Goal: Task Accomplishment & Management: Use online tool/utility

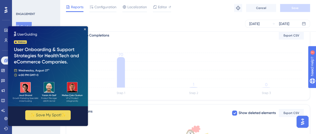
click at [86, 28] on img at bounding box center [48, 66] width 80 height 80
click at [86, 29] on icon "Close Preview" at bounding box center [85, 29] width 2 height 2
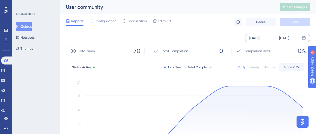
click at [272, 38] on div "Aug 08 2025 Aug 14 2025" at bounding box center [277, 38] width 65 height 8
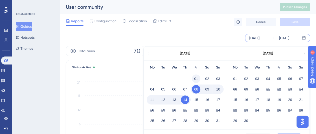
click at [197, 82] on button "01" at bounding box center [196, 79] width 9 height 9
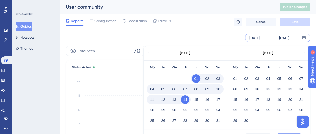
click at [214, 39] on div "Aug 08 2025 Aug 14 2025 August 2025 Mo Tu We Th Fr Sa Su 01 02 03 04 05 06 07 0…" at bounding box center [188, 38] width 244 height 8
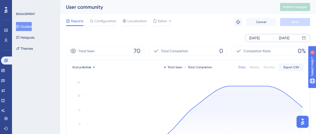
click at [255, 39] on div "[DATE]" at bounding box center [255, 38] width 10 height 6
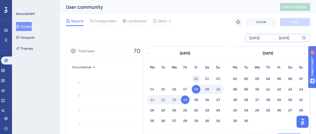
click at [193, 81] on button "01" at bounding box center [196, 79] width 9 height 9
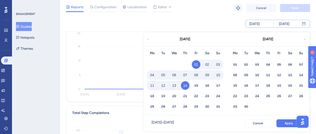
scroll to position [49, 0]
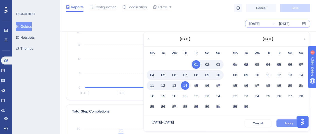
click at [286, 122] on span "Apply" at bounding box center [289, 123] width 8 height 4
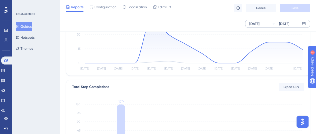
scroll to position [0, 0]
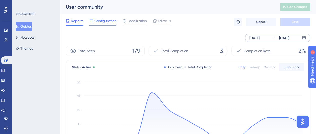
click at [101, 21] on span "Configuration" at bounding box center [106, 21] width 22 height 6
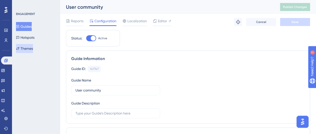
click at [28, 52] on button "Themes" at bounding box center [24, 48] width 17 height 9
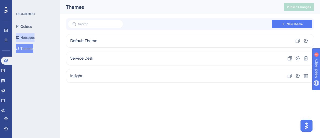
click at [35, 37] on button "Hotspots" at bounding box center [25, 37] width 19 height 9
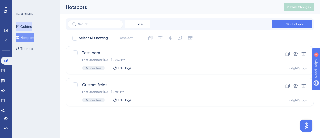
click at [26, 25] on button "Guides" at bounding box center [24, 26] width 16 height 9
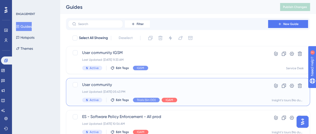
click at [97, 85] on span "User community" at bounding box center [168, 85] width 172 height 6
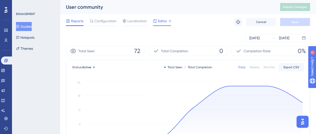
click at [163, 21] on span "Editor" at bounding box center [162, 21] width 9 height 6
click at [260, 39] on div "[DATE]" at bounding box center [255, 38] width 10 height 6
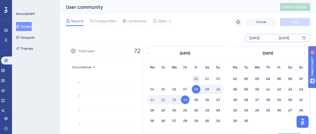
click at [196, 78] on button "01" at bounding box center [196, 79] width 9 height 9
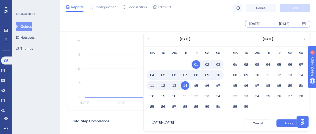
scroll to position [41, 0]
click at [286, 126] on button "Apply" at bounding box center [289, 123] width 25 height 8
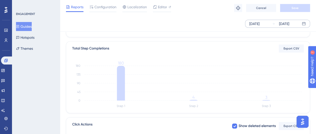
scroll to position [111, 0]
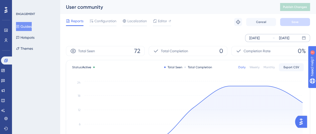
click at [274, 37] on icon at bounding box center [273, 38] width 3 height 3
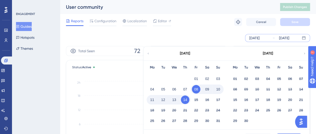
click at [150, 53] on div "[DATE]" at bounding box center [185, 54] width 83 height 14
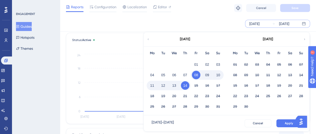
scroll to position [26, 0]
click at [149, 40] on icon at bounding box center [148, 39] width 3 height 5
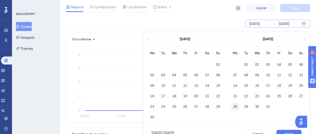
click at [235, 106] on button "28" at bounding box center [235, 106] width 9 height 9
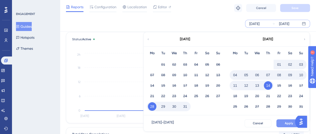
click at [283, 123] on button "Apply" at bounding box center [289, 123] width 25 height 8
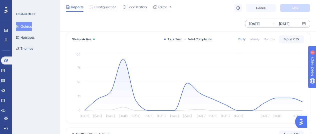
click at [260, 23] on div "[DATE]" at bounding box center [255, 24] width 10 height 6
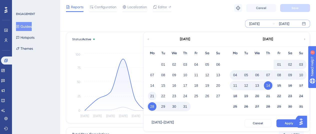
click at [153, 94] on button "21" at bounding box center [152, 96] width 9 height 9
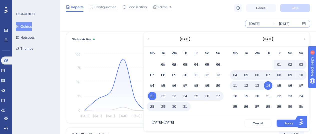
click at [282, 124] on button "Apply" at bounding box center [289, 123] width 25 height 8
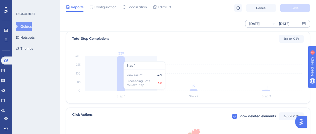
scroll to position [122, 0]
